Goal: Navigation & Orientation: Find specific page/section

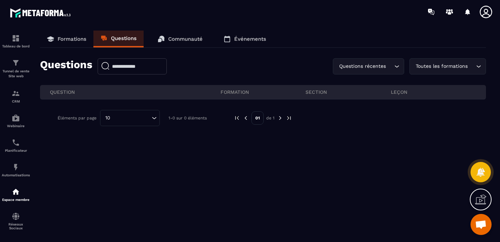
click at [75, 38] on p "Formations" at bounding box center [72, 39] width 29 height 6
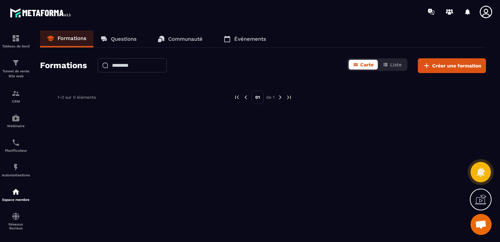
click at [116, 38] on p "Questions" at bounding box center [124, 39] width 26 height 6
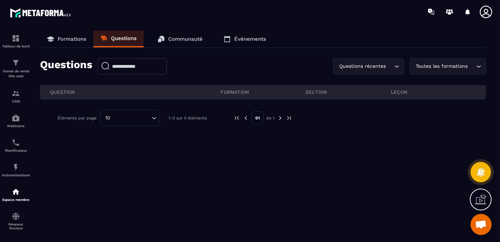
click at [180, 38] on p "Communauté" at bounding box center [185, 39] width 34 height 6
